Goal: Navigation & Orientation: Find specific page/section

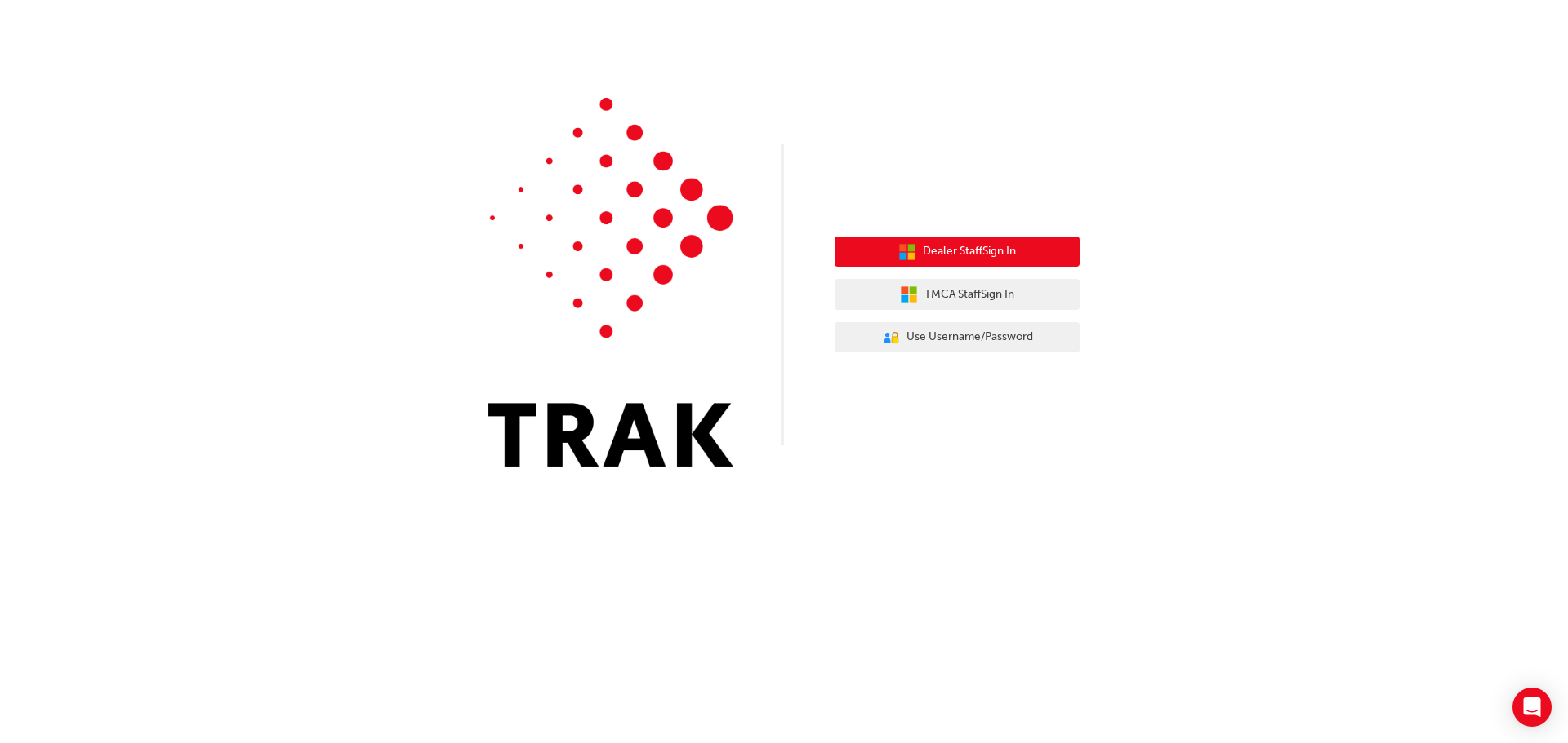
click at [941, 260] on span "Dealer Staff Sign In" at bounding box center [969, 251] width 94 height 18
click at [941, 252] on span "Dealer Staff Sign In" at bounding box center [969, 251] width 94 height 18
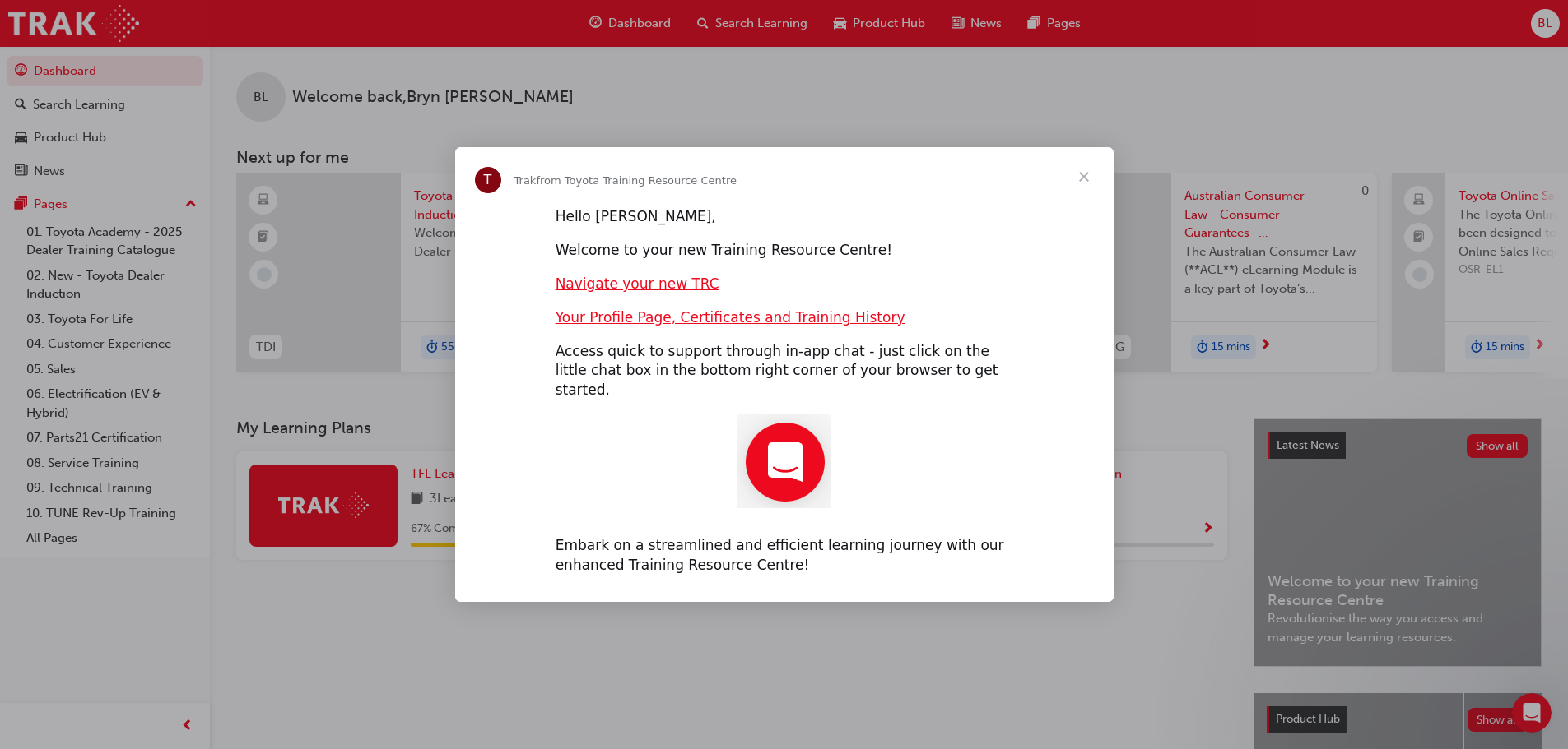
click at [1088, 187] on span "Close" at bounding box center [1084, 177] width 59 height 59
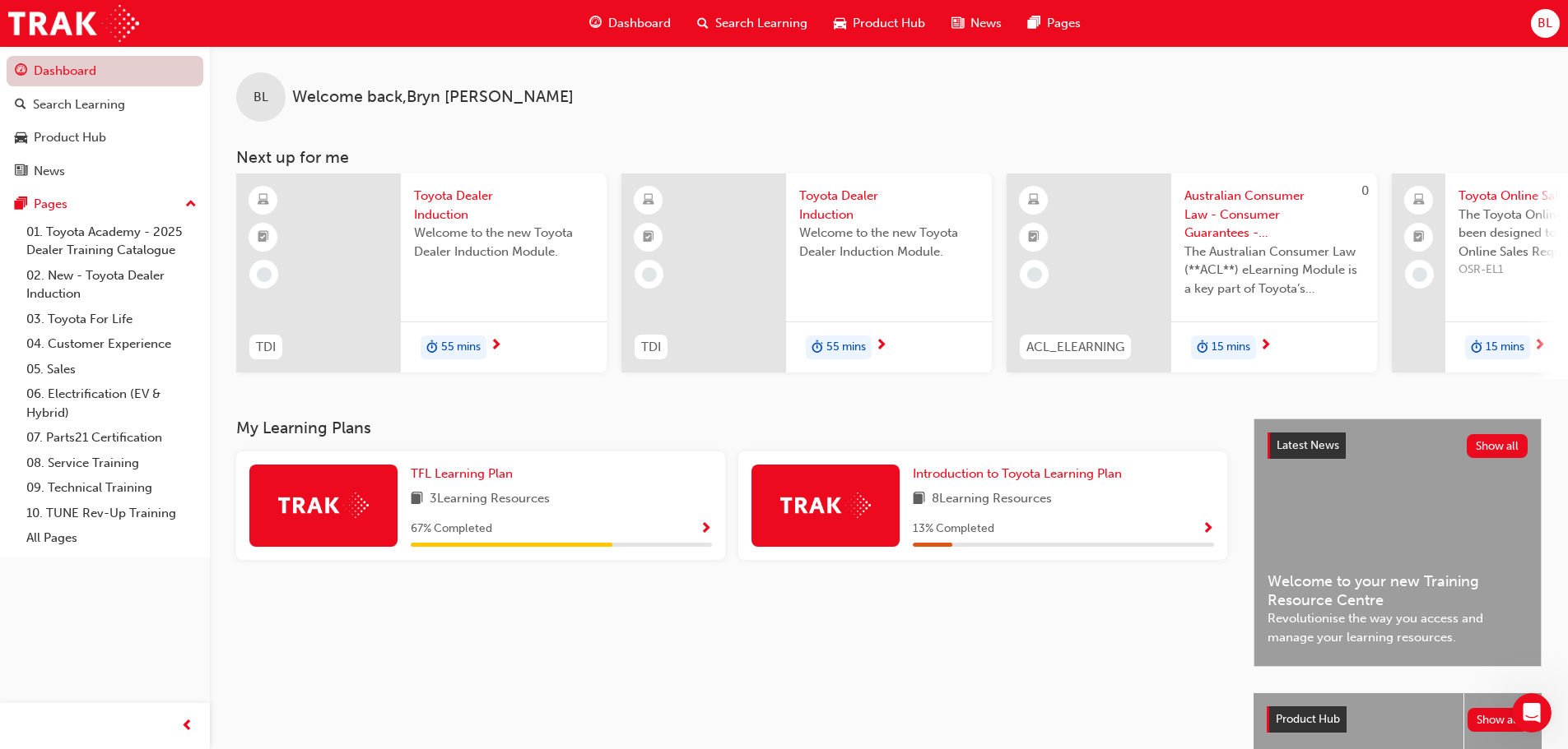
click at [68, 69] on link "Dashboard" at bounding box center [105, 71] width 196 height 30
click at [1069, 644] on div "My Learning Plans TFL Learning Plan 3 Learning Resources 67 % Completed Introdu…" at bounding box center [745, 673] width 1017 height 510
